Goal: Transaction & Acquisition: Download file/media

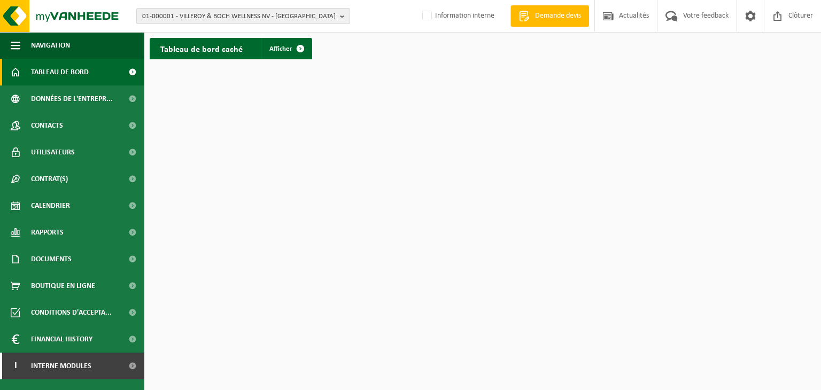
click at [157, 11] on span "01-000001 - VILLEROY & BOCH WELLNESS NV - [GEOGRAPHIC_DATA]" at bounding box center [239, 17] width 194 height 16
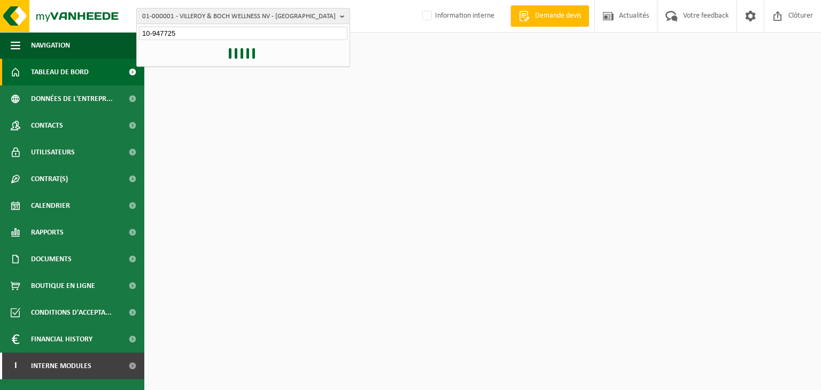
type input "10-947725"
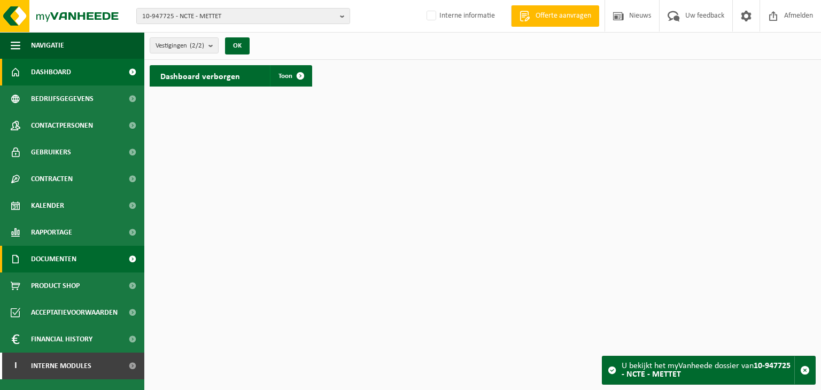
click at [67, 259] on span "Documenten" at bounding box center [53, 259] width 45 height 27
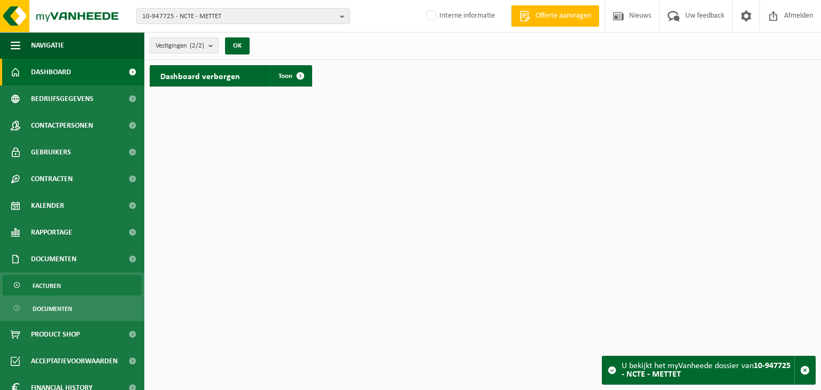
click at [60, 285] on link "Facturen" at bounding box center [72, 285] width 139 height 20
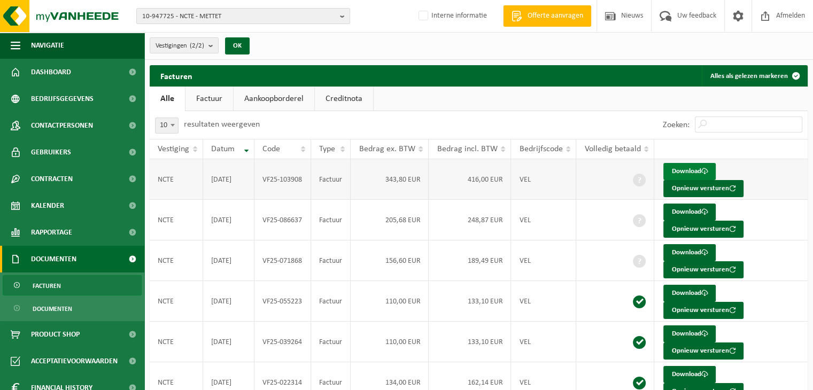
click at [685, 170] on link "Download" at bounding box center [689, 171] width 52 height 17
